Goal: Navigation & Orientation: Find specific page/section

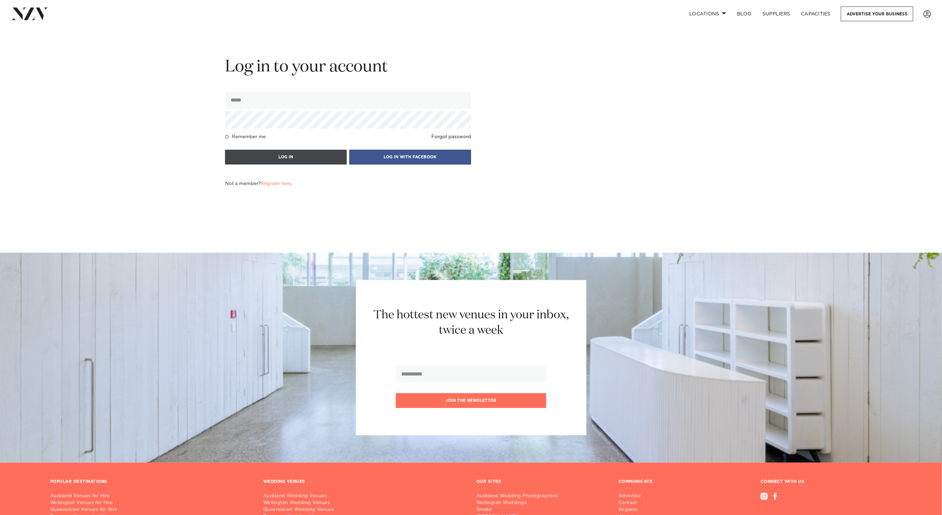
type input "**********"
click at [275, 158] on button "LOG IN" at bounding box center [286, 157] width 122 height 15
